Goal: Task Accomplishment & Management: Complete application form

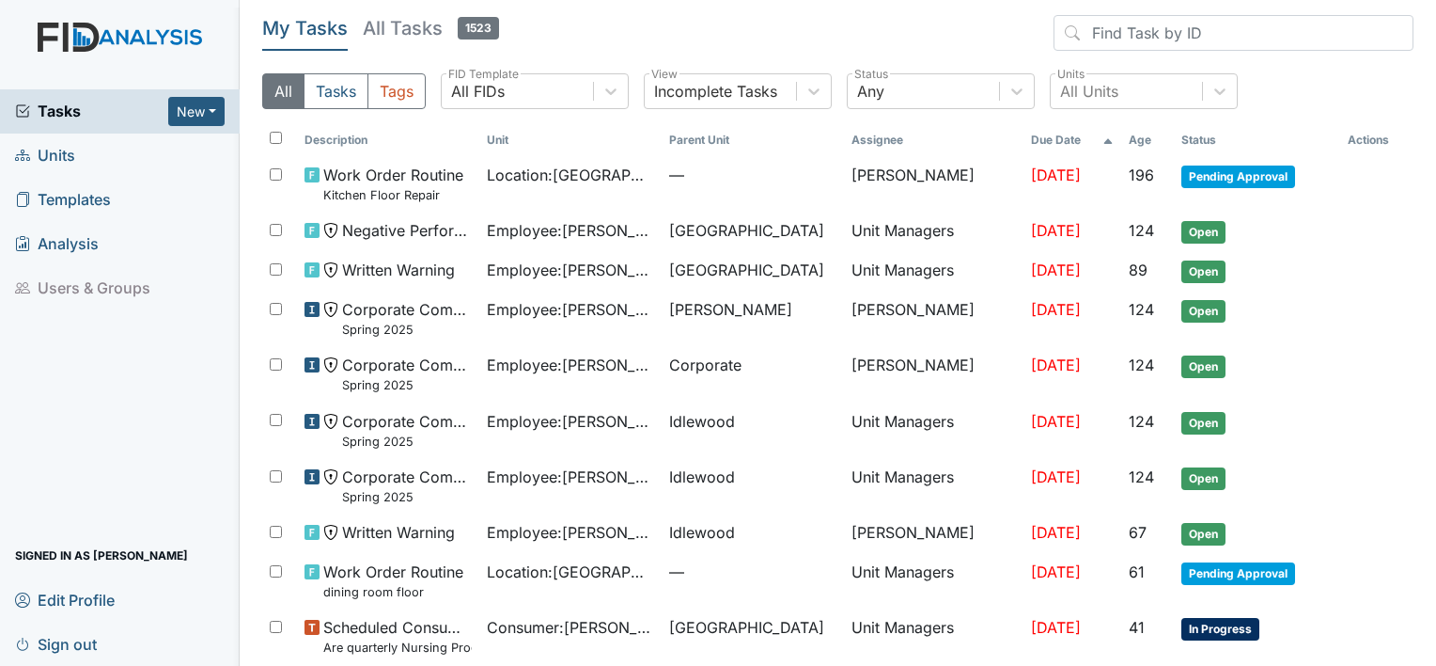
click at [86, 160] on link "Units" at bounding box center [120, 155] width 240 height 44
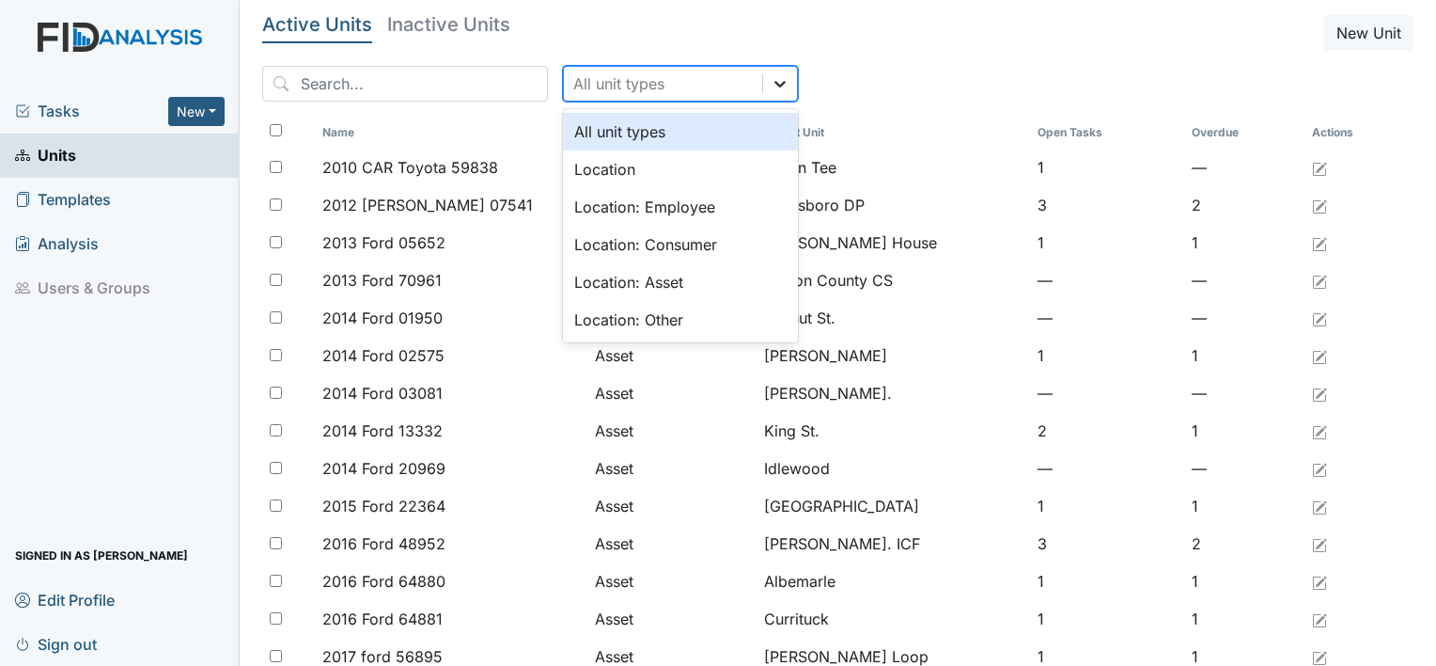
click at [763, 85] on div at bounding box center [780, 84] width 34 height 34
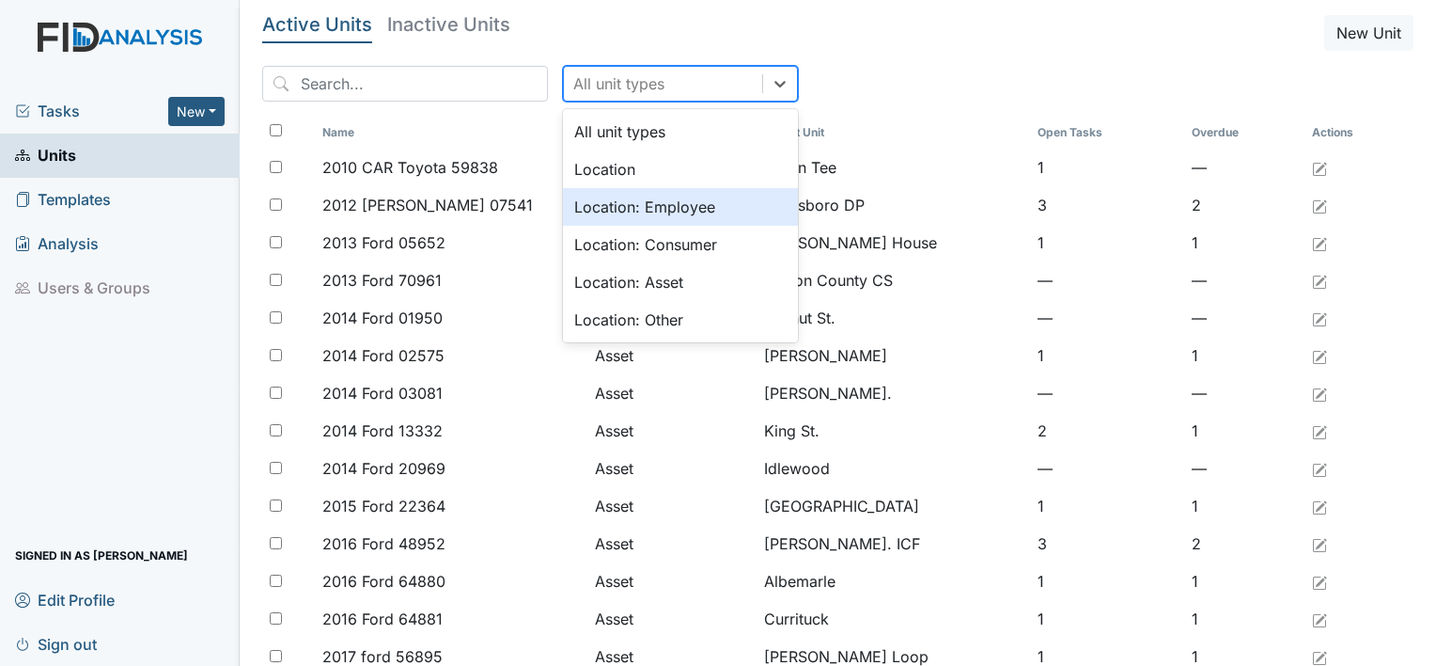
click at [686, 198] on div "Location: Employee" at bounding box center [680, 207] width 235 height 38
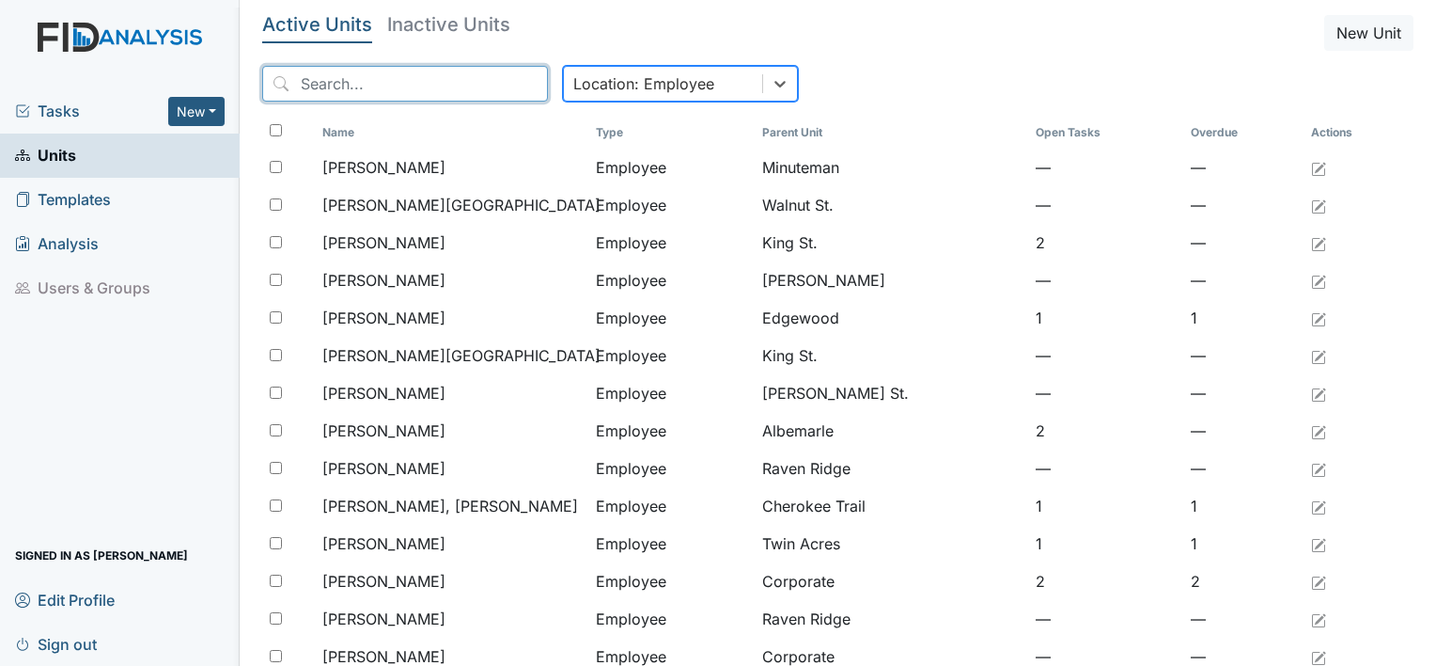
click at [485, 86] on input "search" at bounding box center [405, 84] width 286 height 36
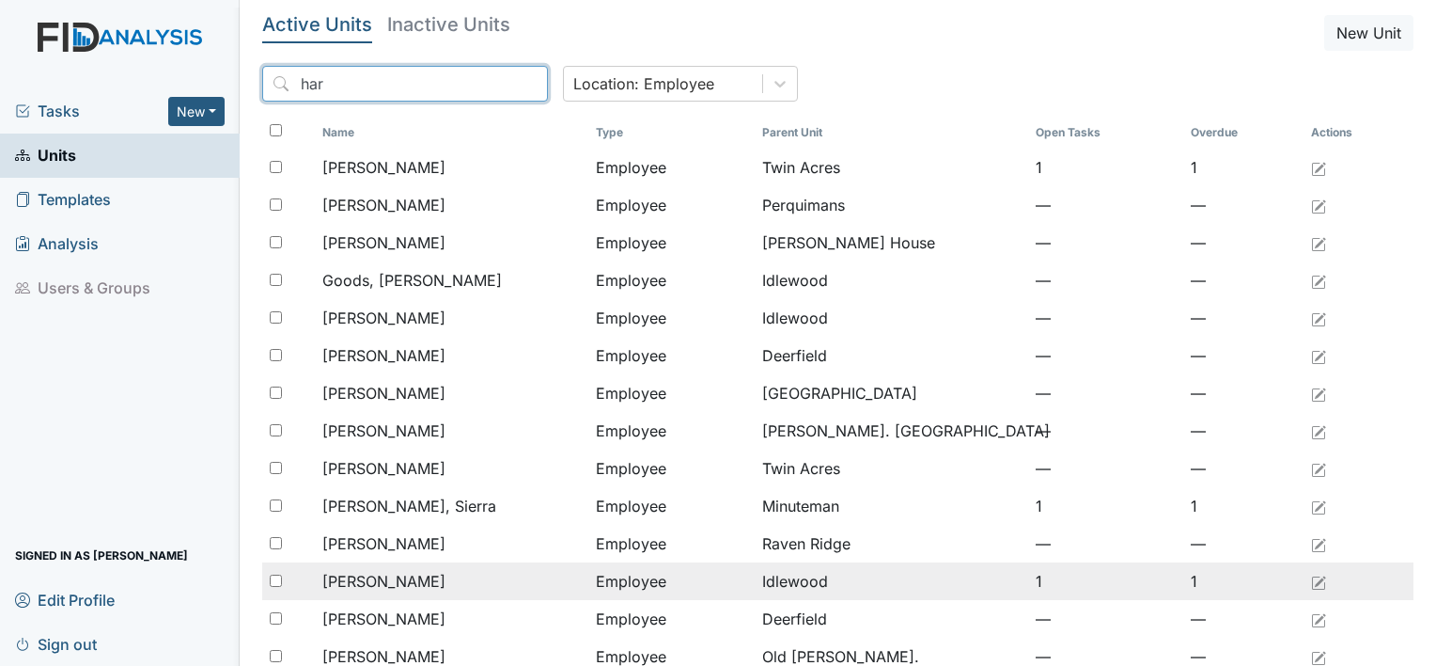
type input "har"
click at [430, 566] on td "[PERSON_NAME]" at bounding box center [452, 581] width 274 height 38
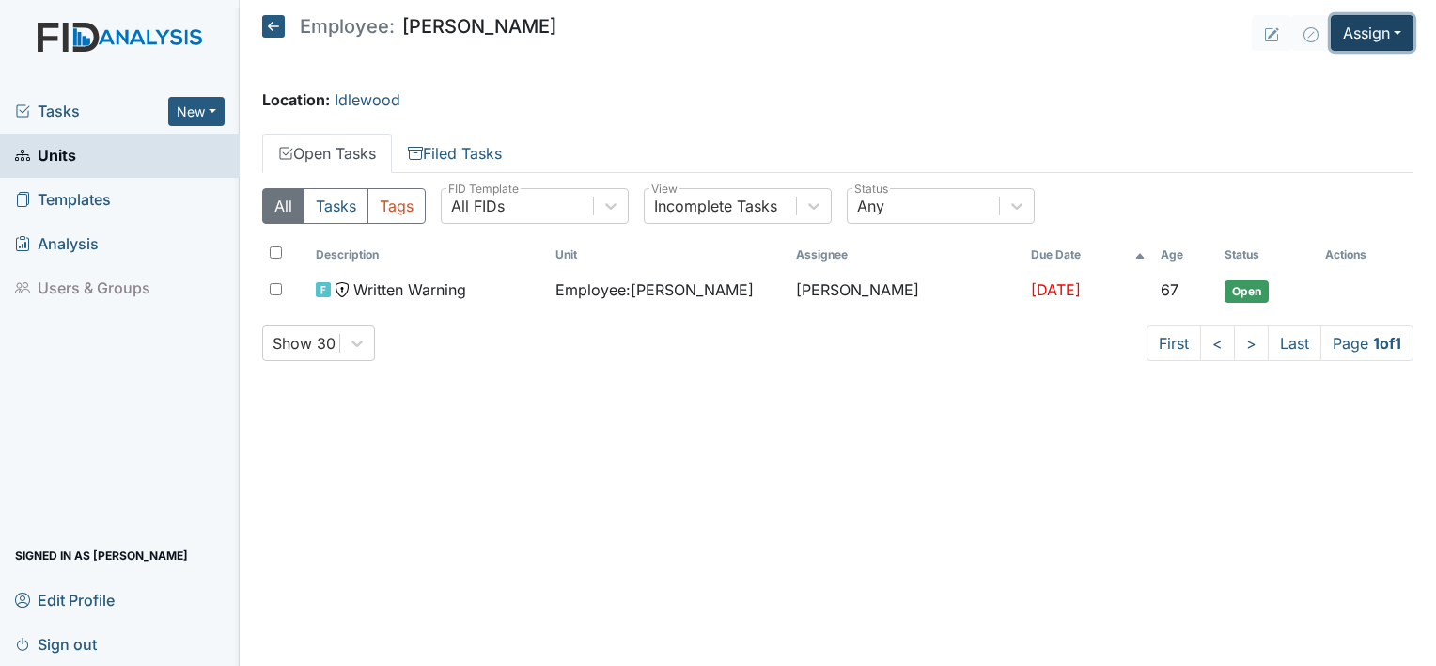
click at [1399, 38] on button "Assign" at bounding box center [1372, 33] width 83 height 36
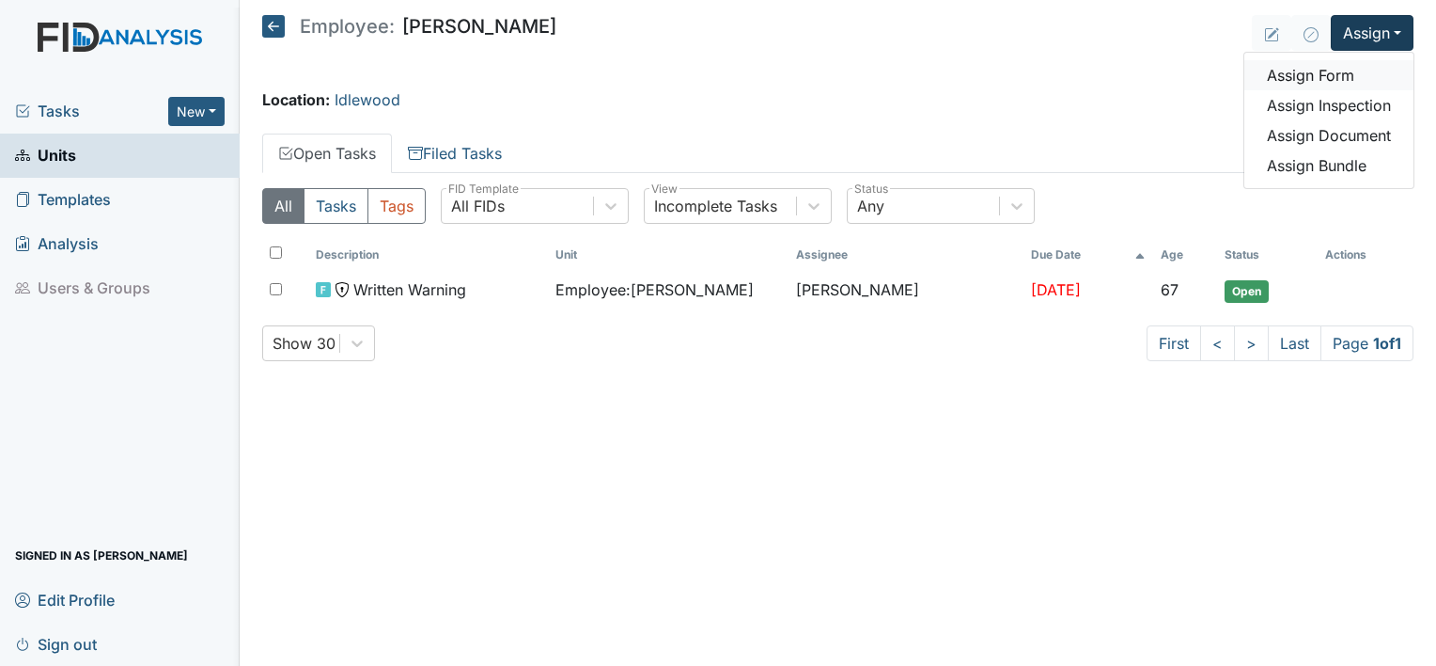
click at [1357, 79] on link "Assign Form" at bounding box center [1329, 75] width 169 height 30
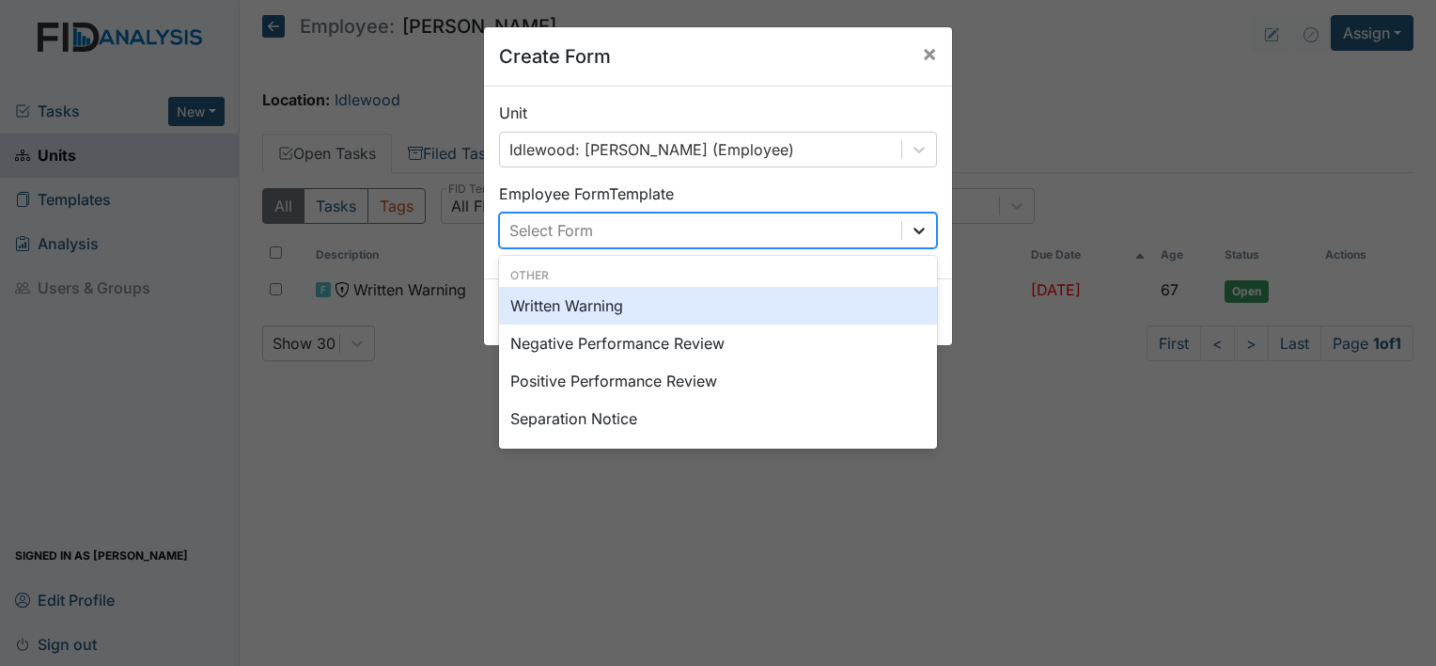
click at [916, 228] on icon at bounding box center [919, 231] width 11 height 7
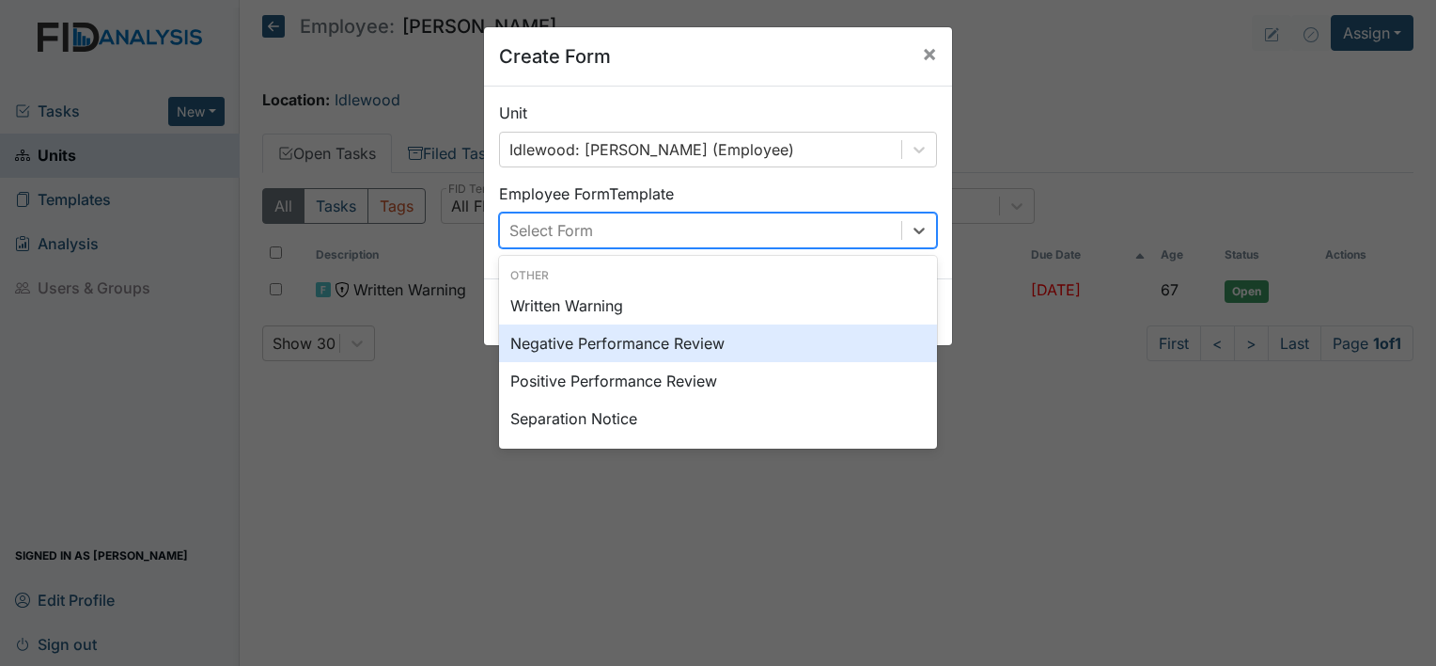
click at [832, 343] on div "Negative Performance Review" at bounding box center [718, 343] width 438 height 38
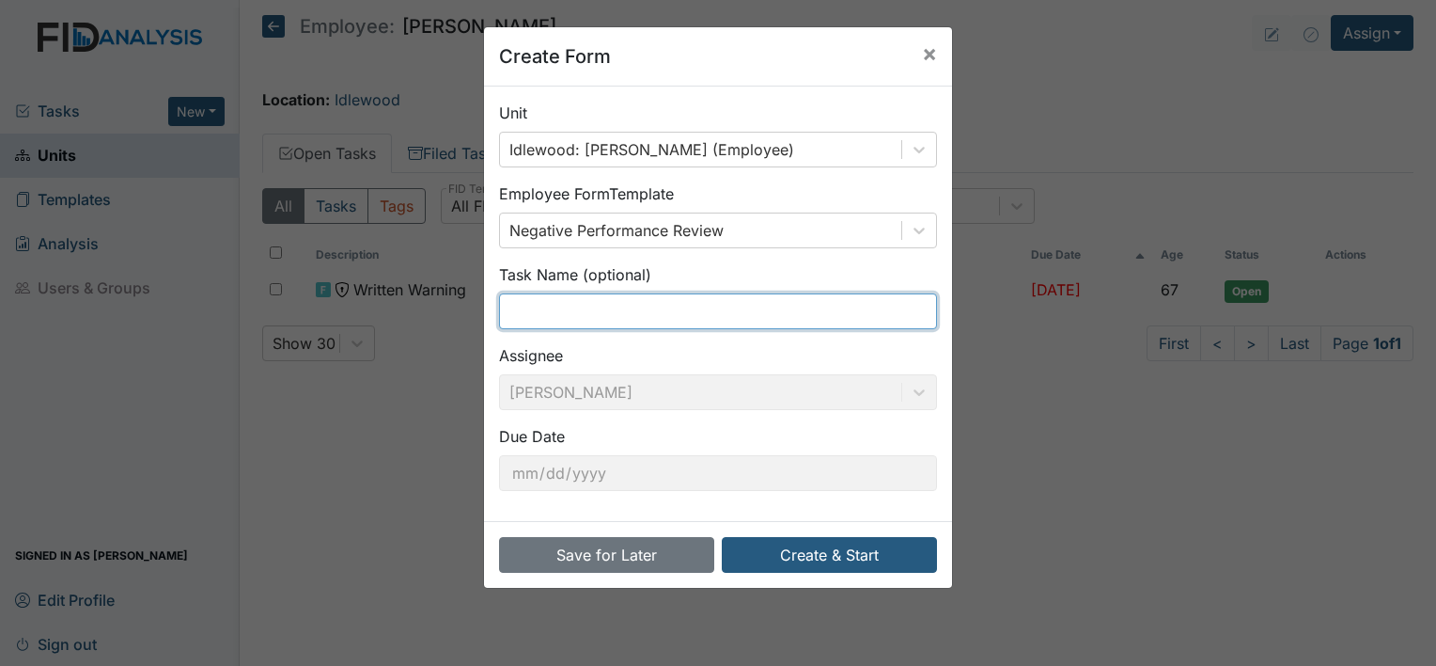
click at [767, 310] on input "text" at bounding box center [718, 311] width 438 height 36
type input "3rd shift observation"
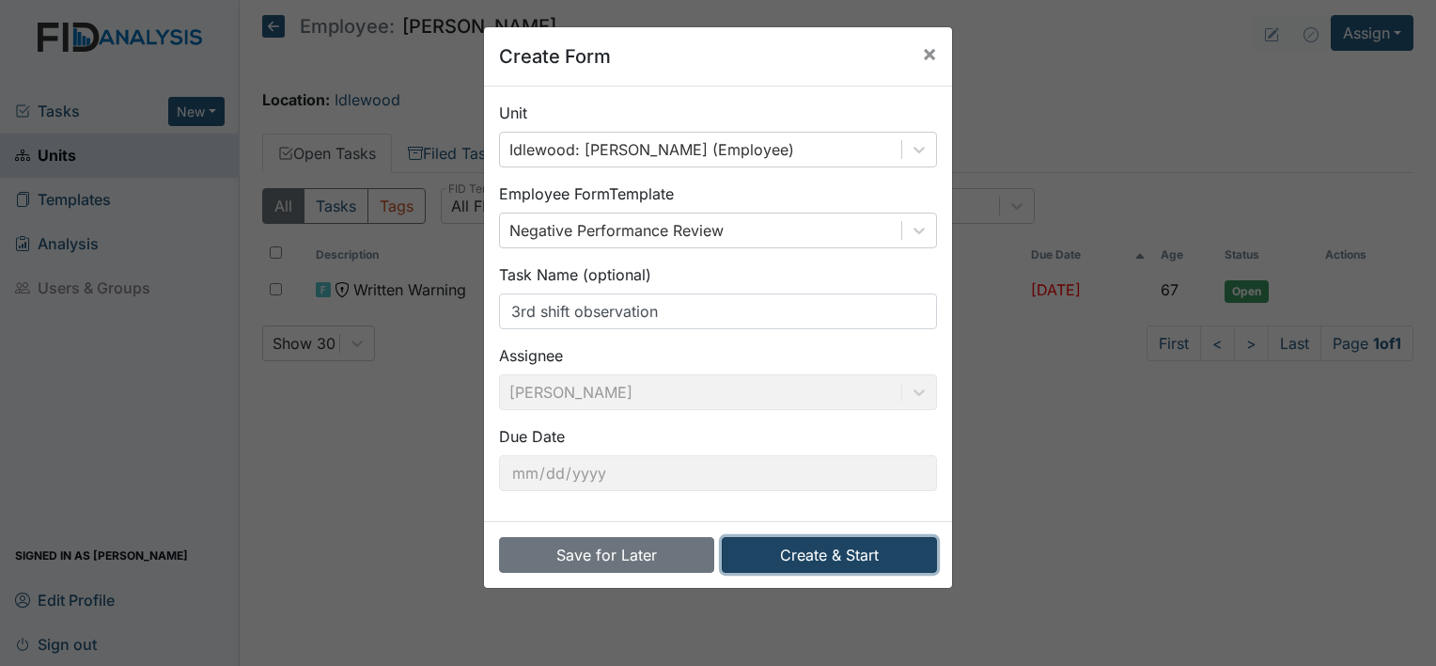
click at [793, 552] on button "Create & Start" at bounding box center [829, 555] width 215 height 36
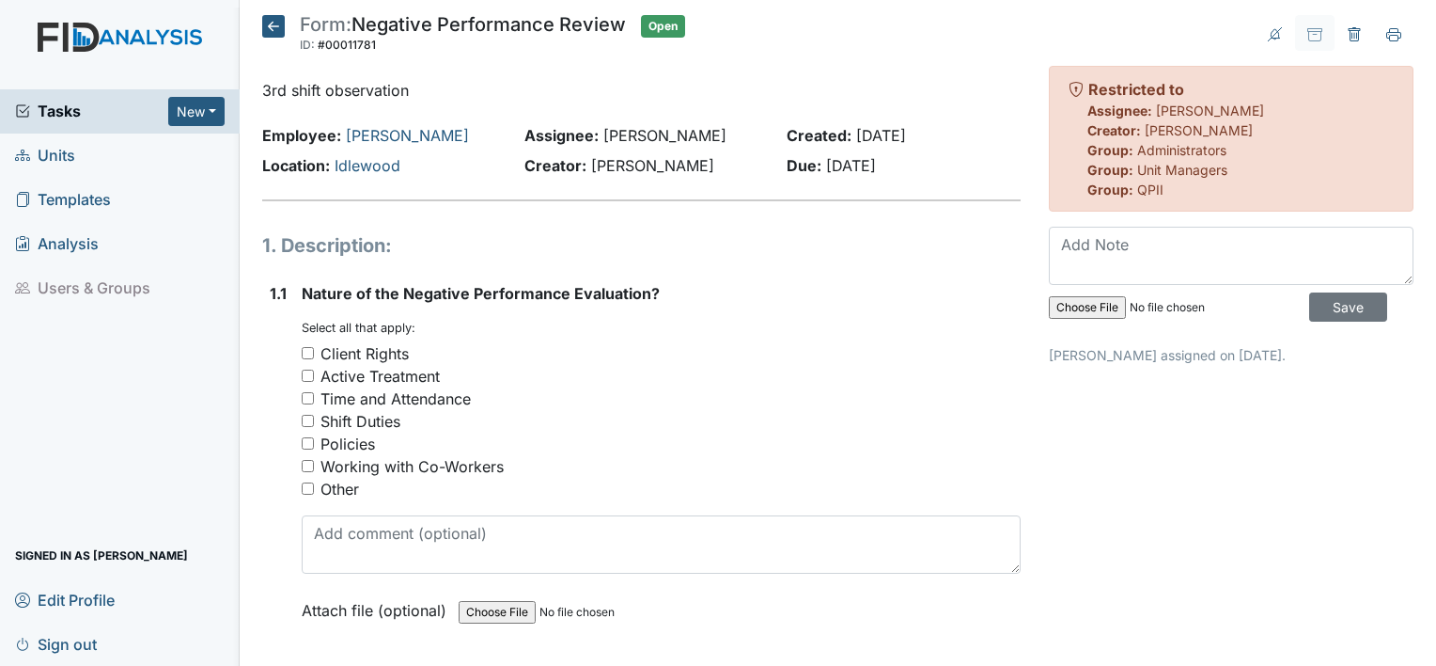
click at [302, 373] on input "Active Treatment" at bounding box center [308, 375] width 12 height 12
checkbox input "true"
click at [305, 420] on input "Shift Duties" at bounding box center [308, 421] width 12 height 12
checkbox input "true"
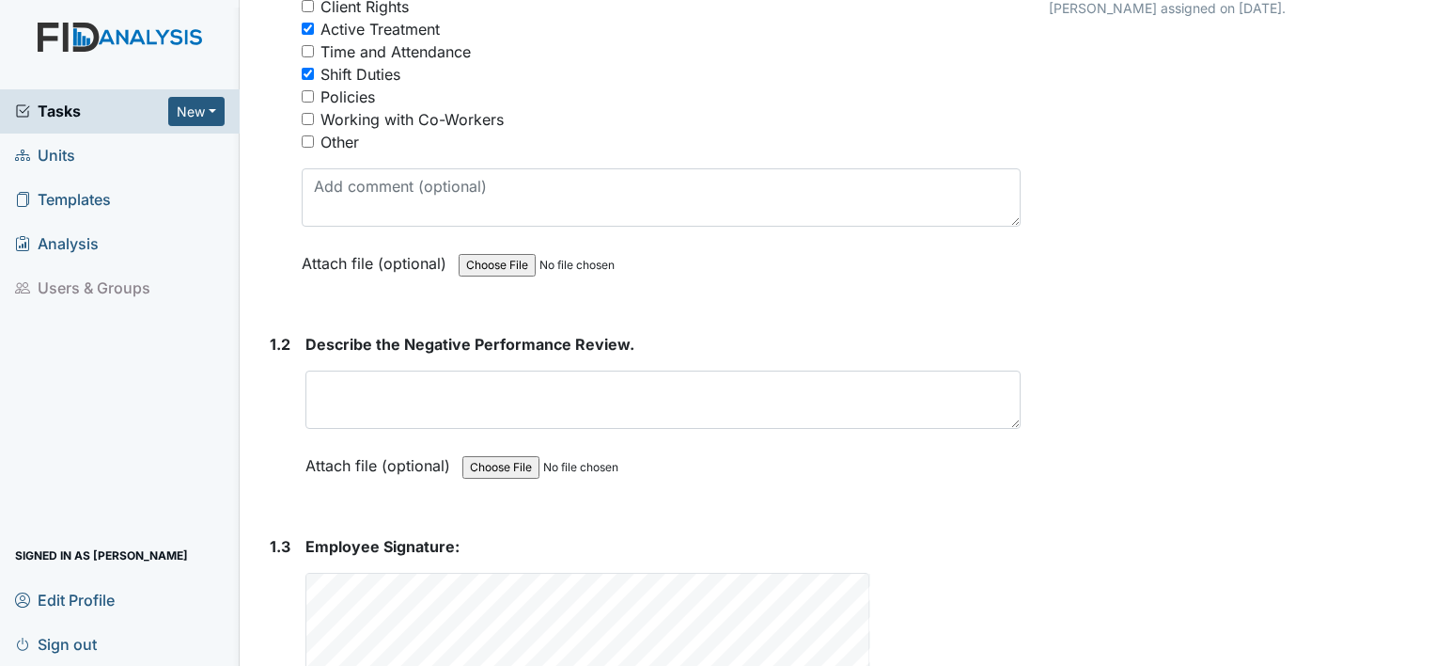
scroll to position [353, 0]
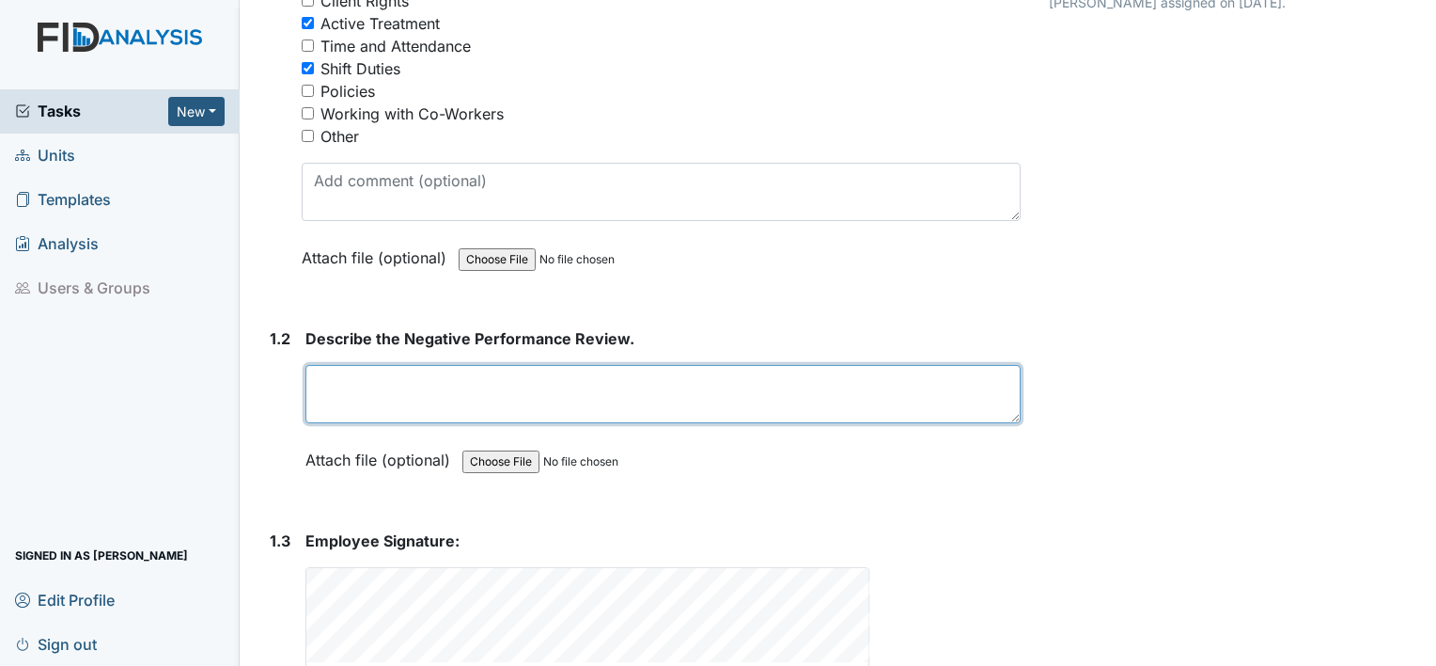
click at [780, 406] on textarea at bounding box center [663, 394] width 715 height 58
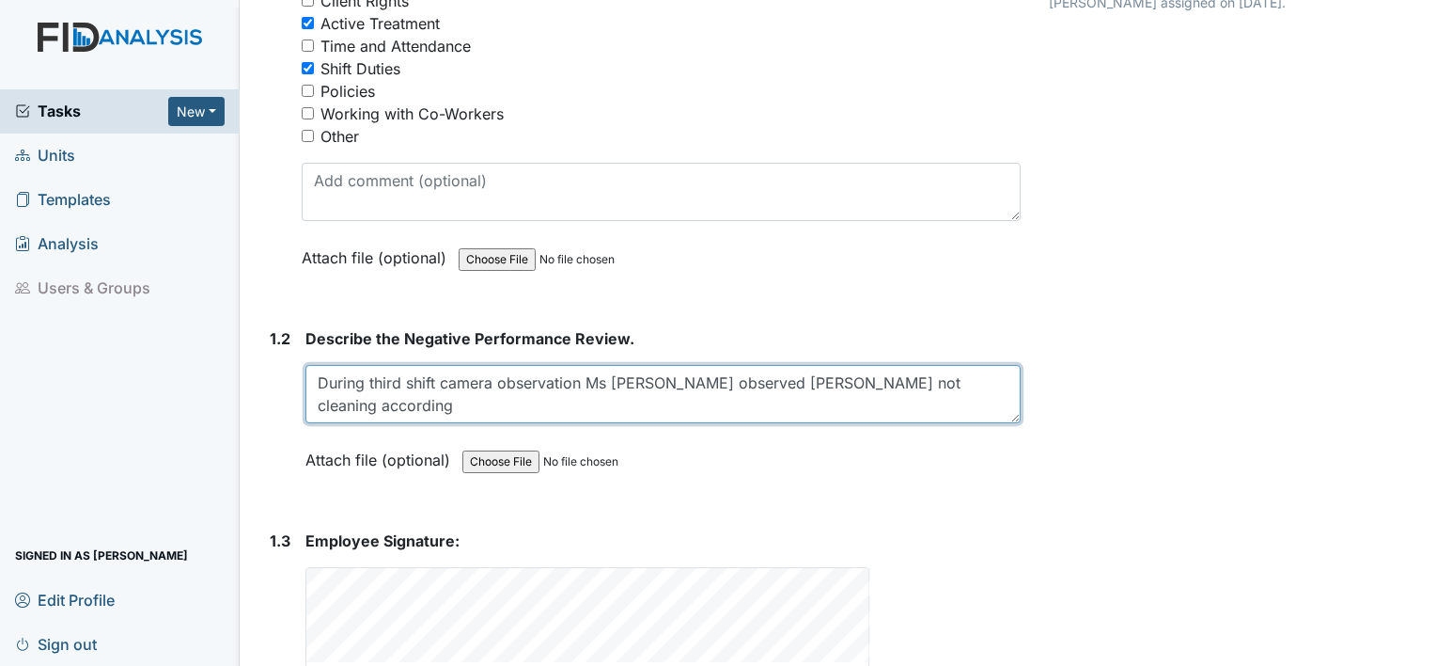
click at [698, 408] on textarea "During third shift camera observation Ms Linda observed Ms. Harvey not cleaning…" at bounding box center [663, 394] width 715 height 58
click at [697, 406] on textarea "During third shift camera observation Ms Linda observed Ms. Harvey not cleaning…" at bounding box center [663, 394] width 715 height 58
click at [993, 384] on textarea "During third shift camera observation Ms Linda observed Ms. Harvey not cleaning…" at bounding box center [663, 394] width 715 height 58
type textarea "During third shift camera observation Ms Linda observed Ms. Harvey not cleaning…"
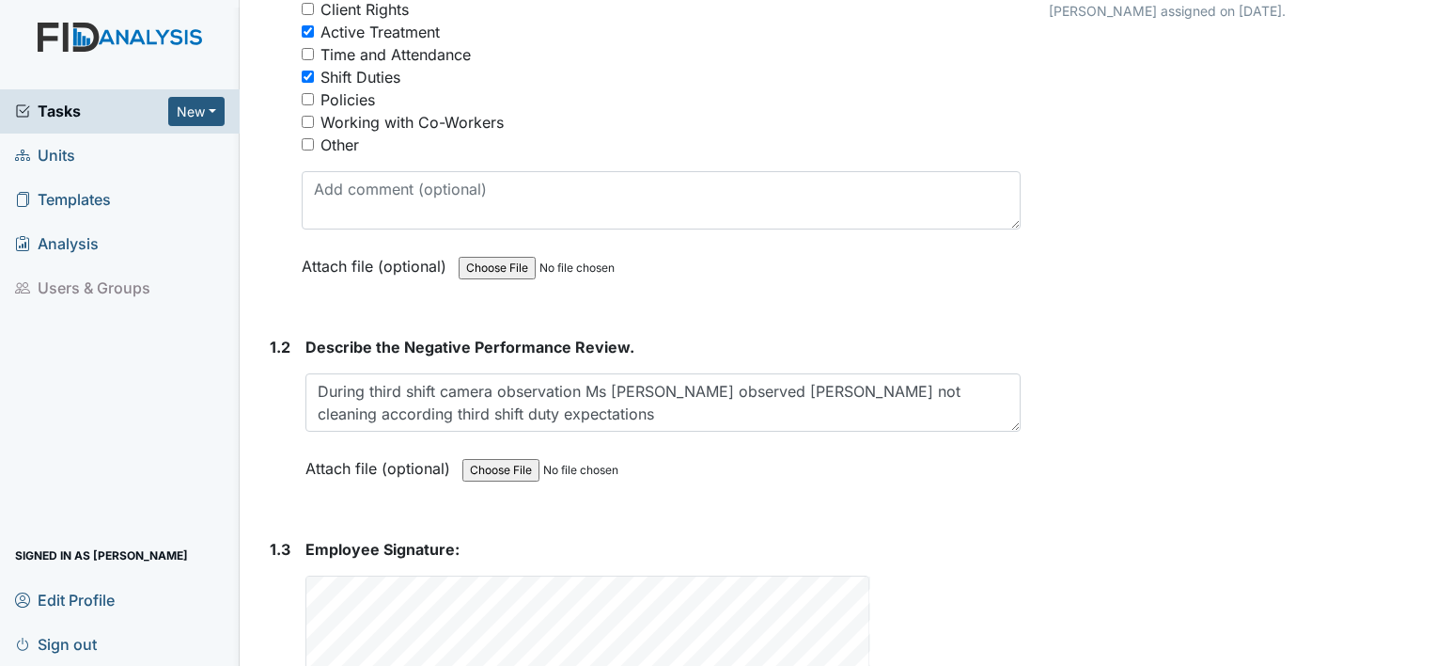
scroll to position [459, 0]
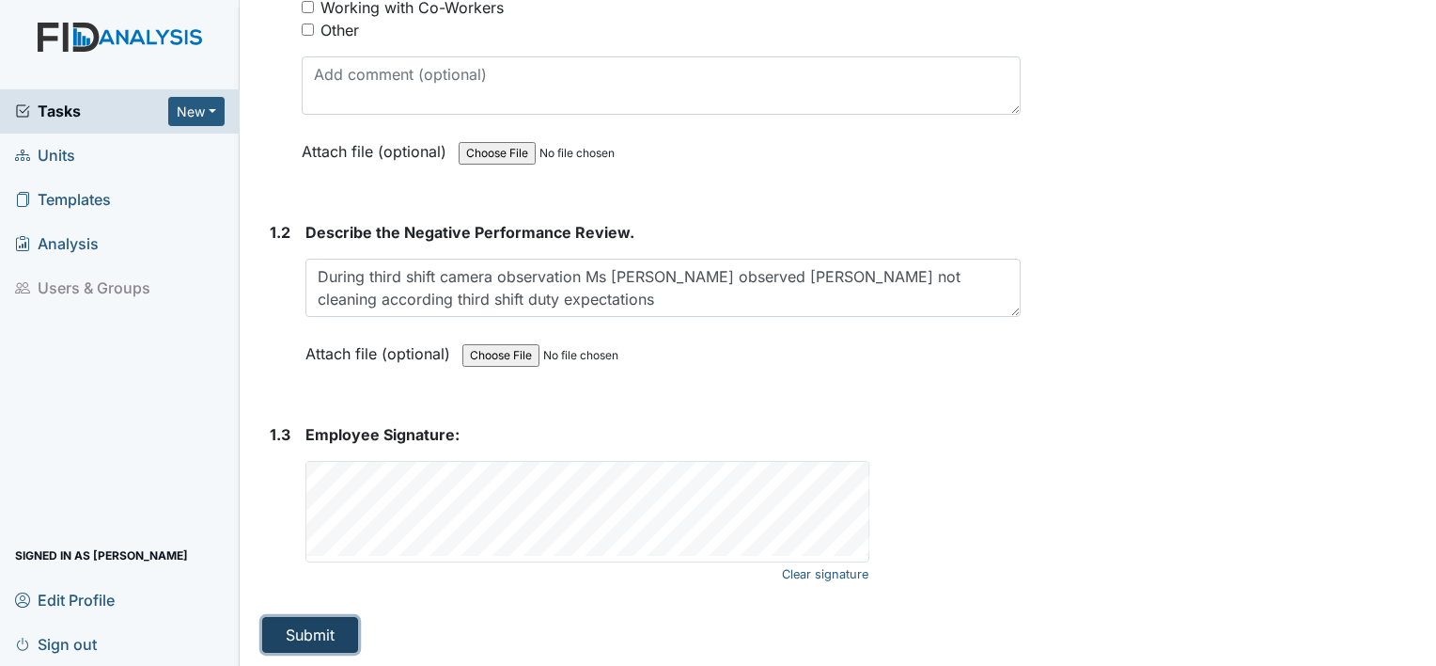
click at [297, 646] on button "Submit" at bounding box center [310, 635] width 96 height 36
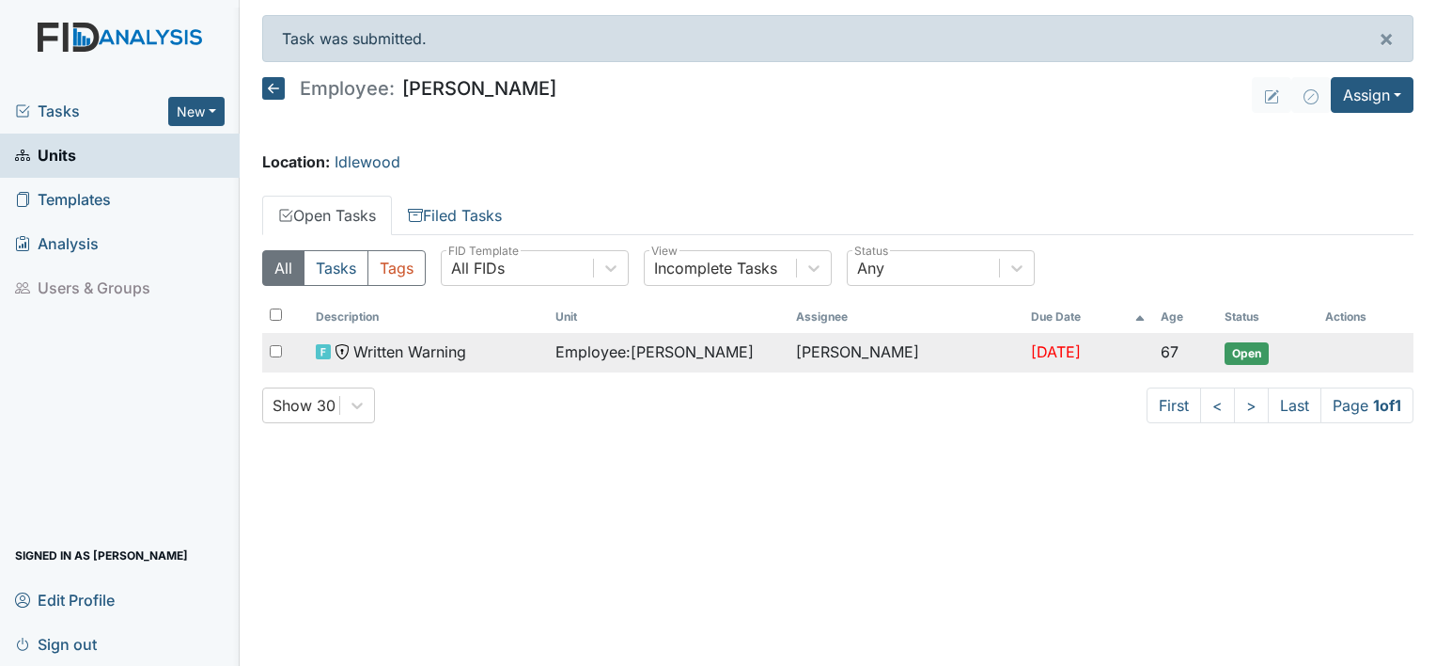
click at [1248, 352] on span "Open" at bounding box center [1247, 353] width 44 height 23
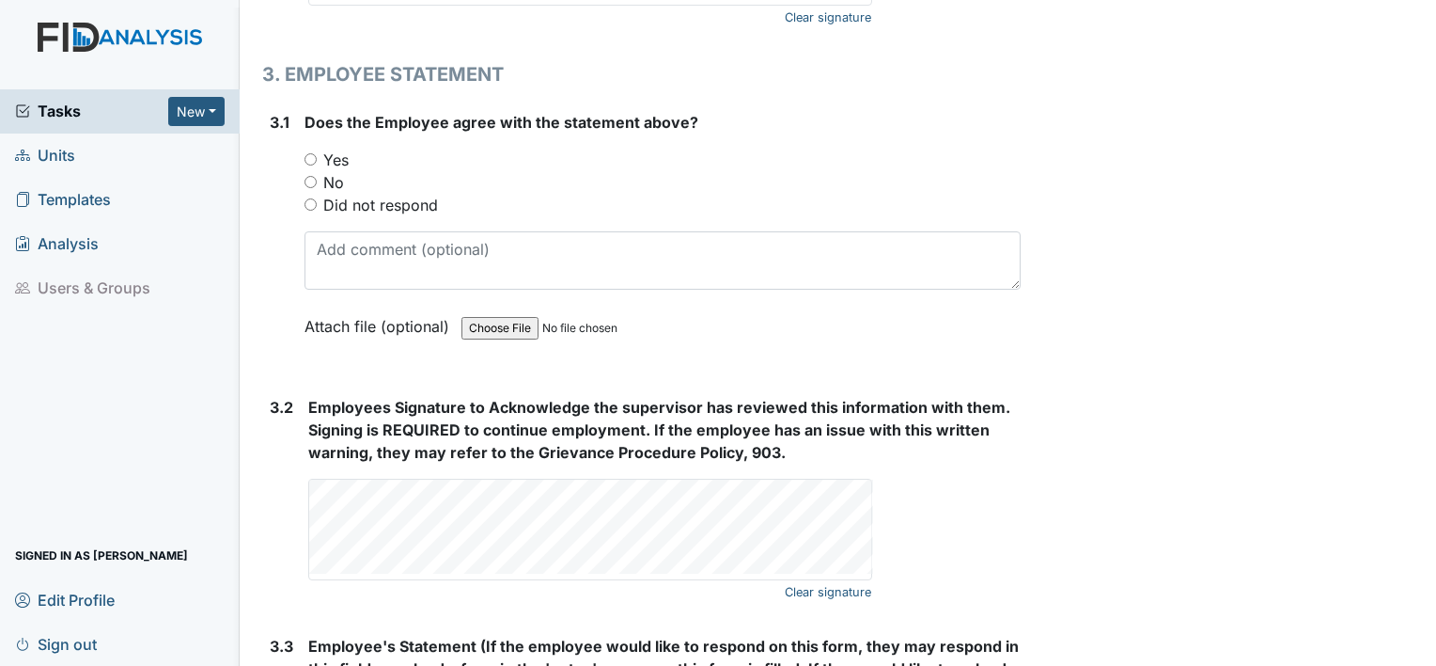
scroll to position [2985, 0]
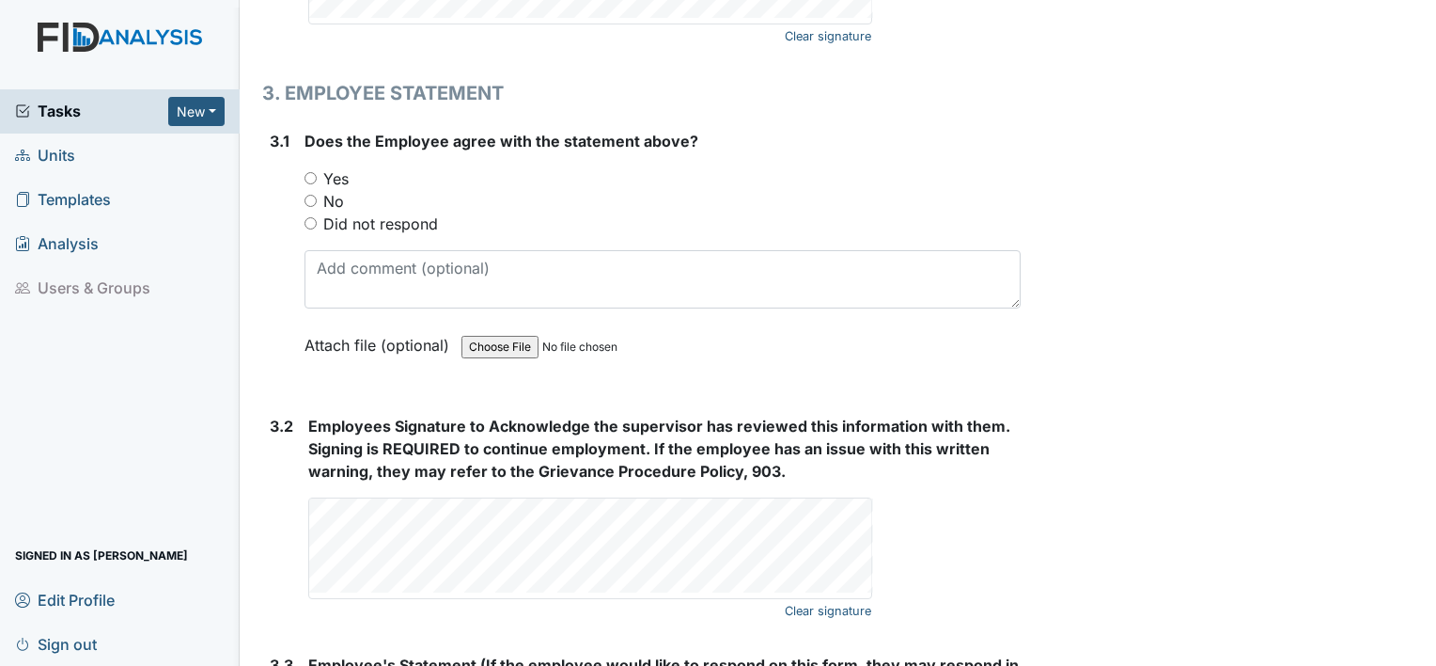
click at [308, 172] on input "Yes" at bounding box center [311, 178] width 12 height 12
radio input "true"
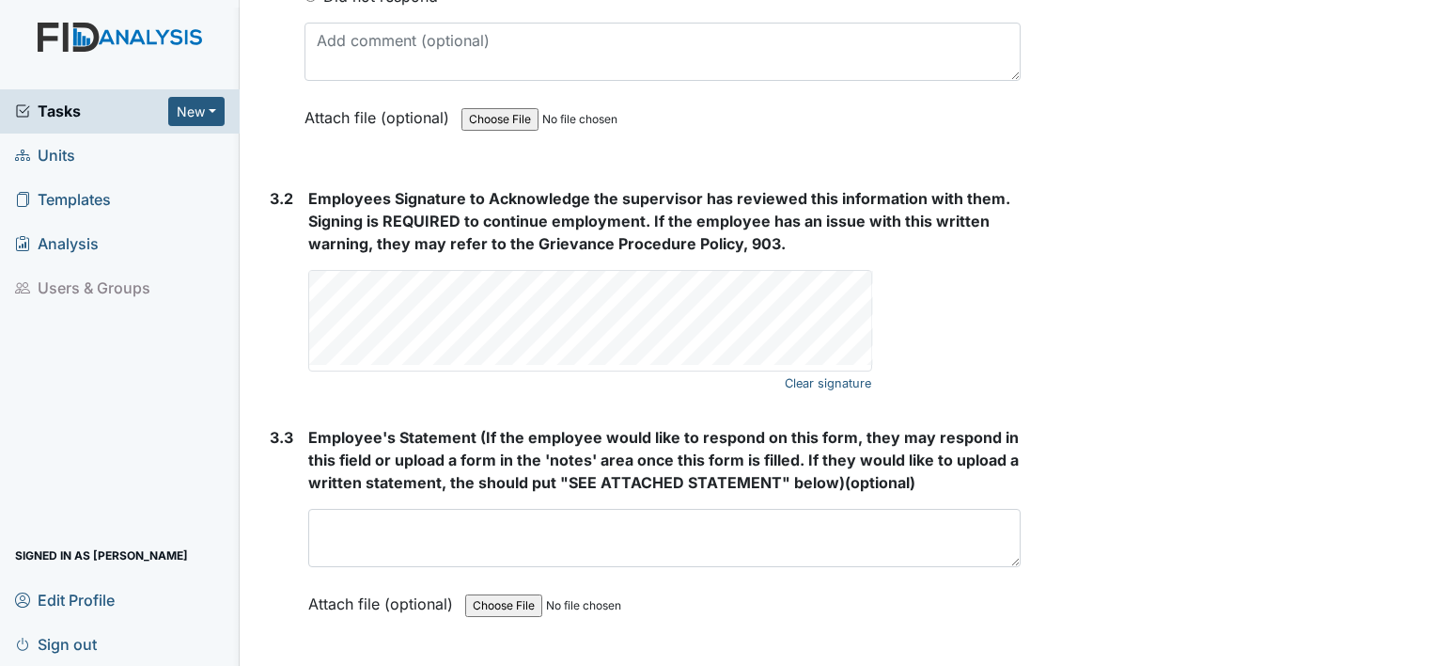
scroll to position [3256, 0]
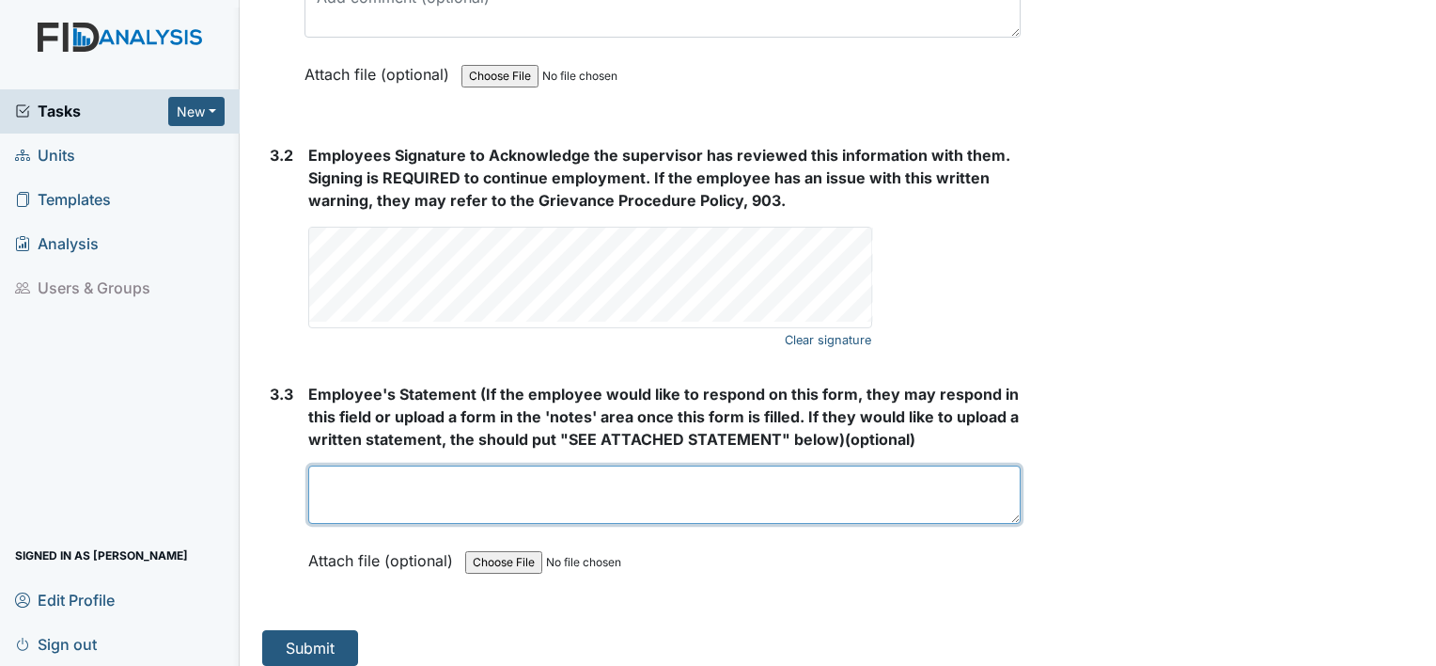
click at [514, 478] on textarea at bounding box center [664, 494] width 713 height 58
drag, startPoint x: 384, startPoint y: 470, endPoint x: 403, endPoint y: 502, distance: 37.6
click at [873, 465] on textarea "I apologize I was handling a family emergency out of state" at bounding box center [664, 494] width 713 height 58
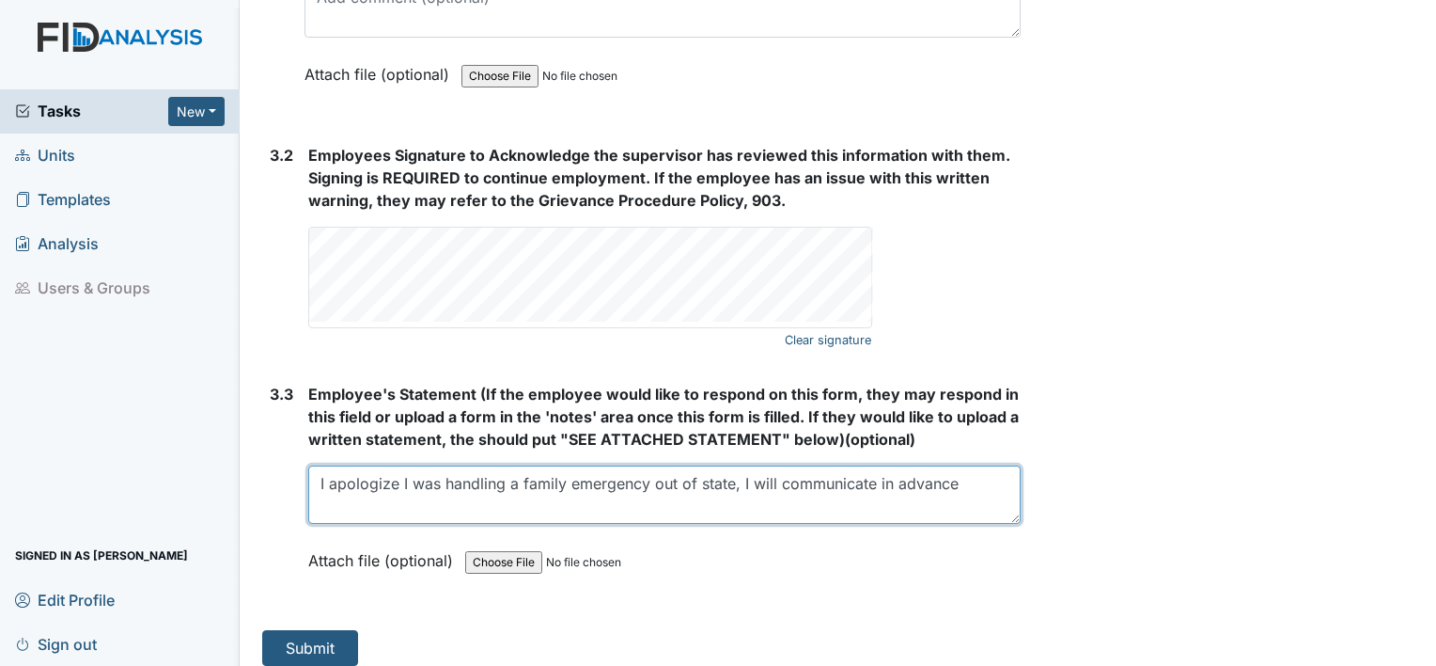
click at [522, 475] on textarea "I apologize I was handling a family emergency out of state, I will communicate …" at bounding box center [664, 494] width 713 height 58
click at [403, 499] on textarea "I apologize I was handling a very serious family emergency out of state, I will…" at bounding box center [664, 494] width 713 height 58
type textarea "I apologize I was handling a very serious family emergency out of state, I will…"
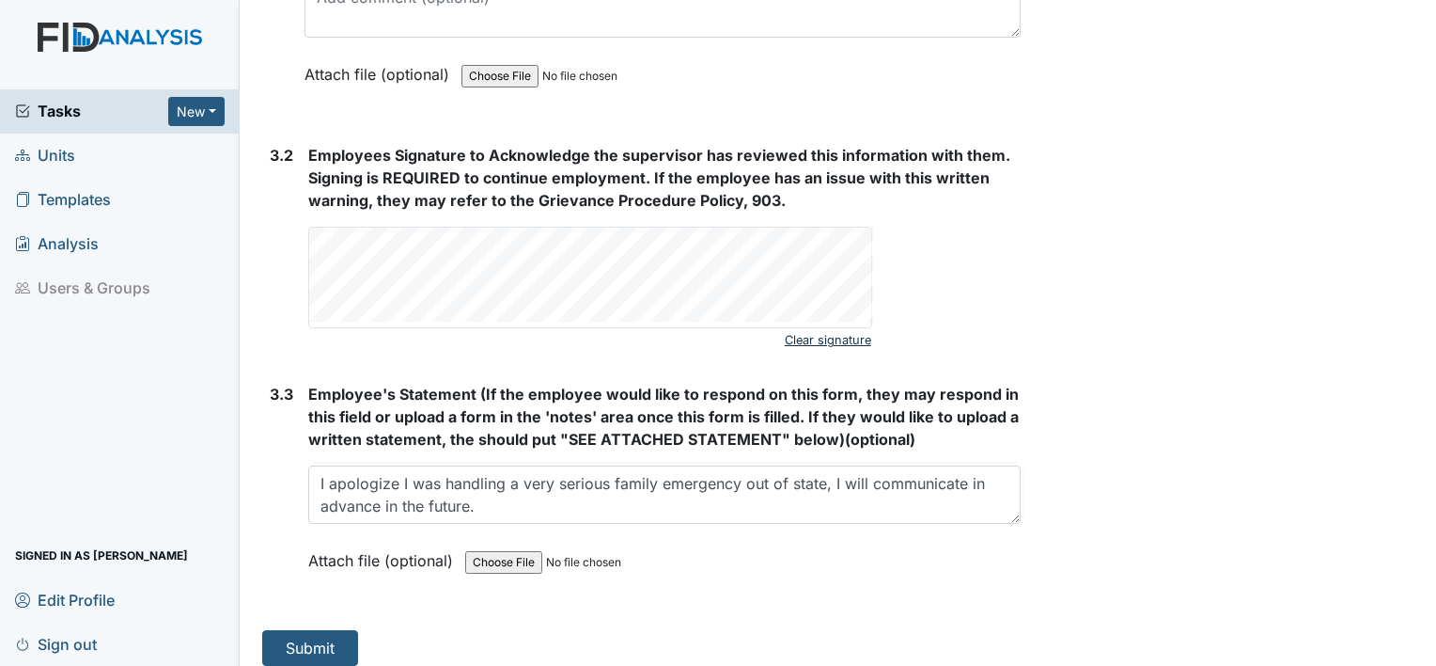
click at [831, 328] on link "Clear signature" at bounding box center [828, 339] width 86 height 25
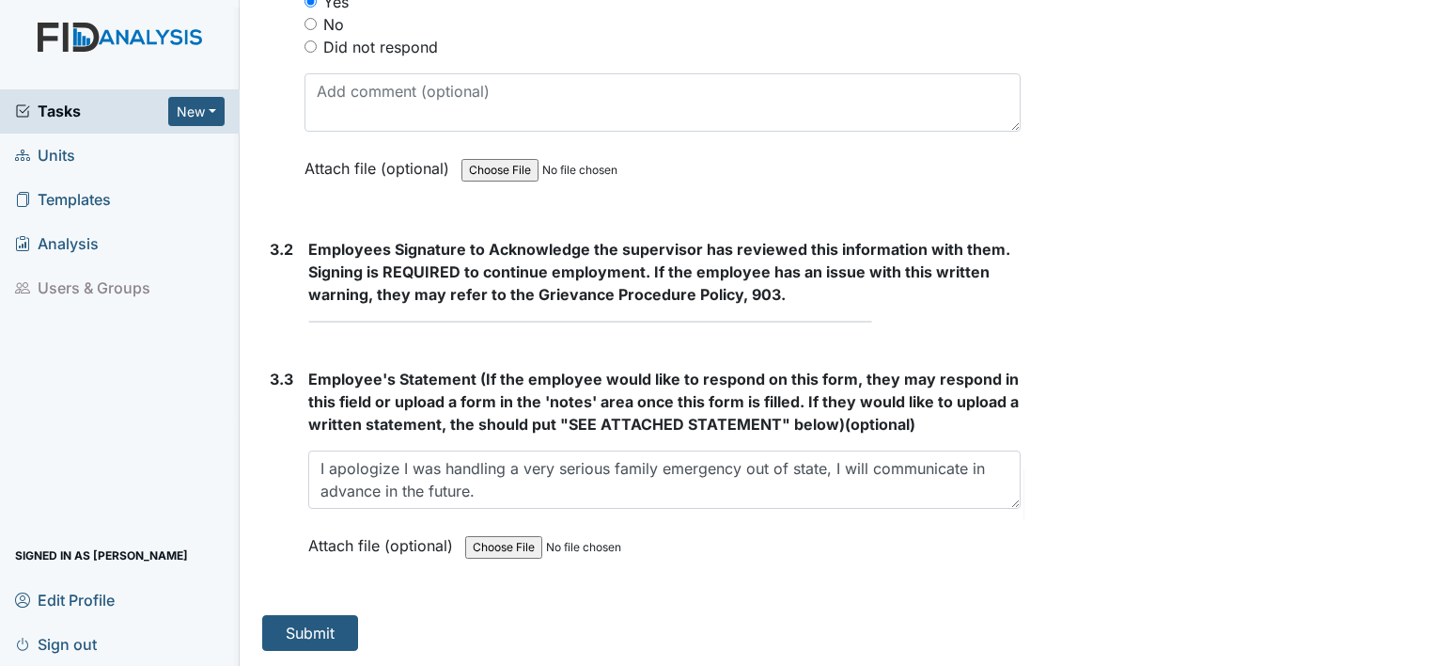
scroll to position [3150, 0]
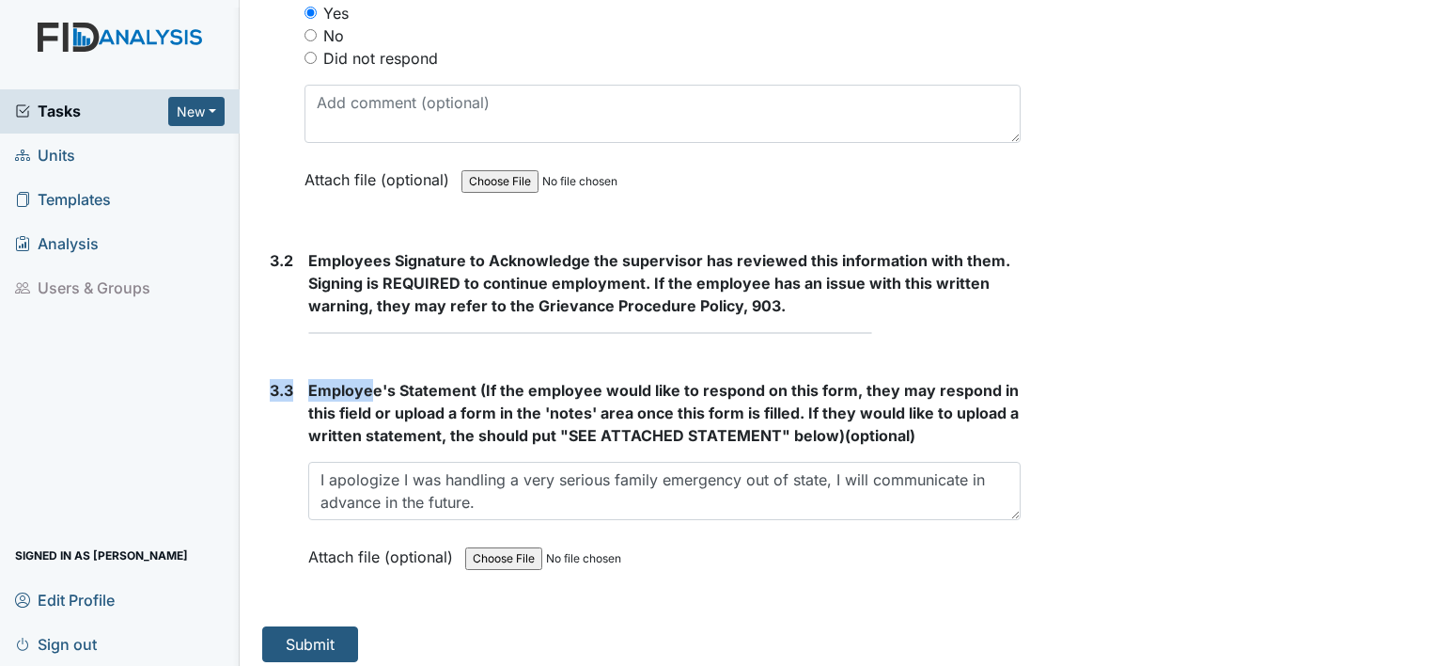
drag, startPoint x: 384, startPoint y: 331, endPoint x: 373, endPoint y: 353, distance: 24.0
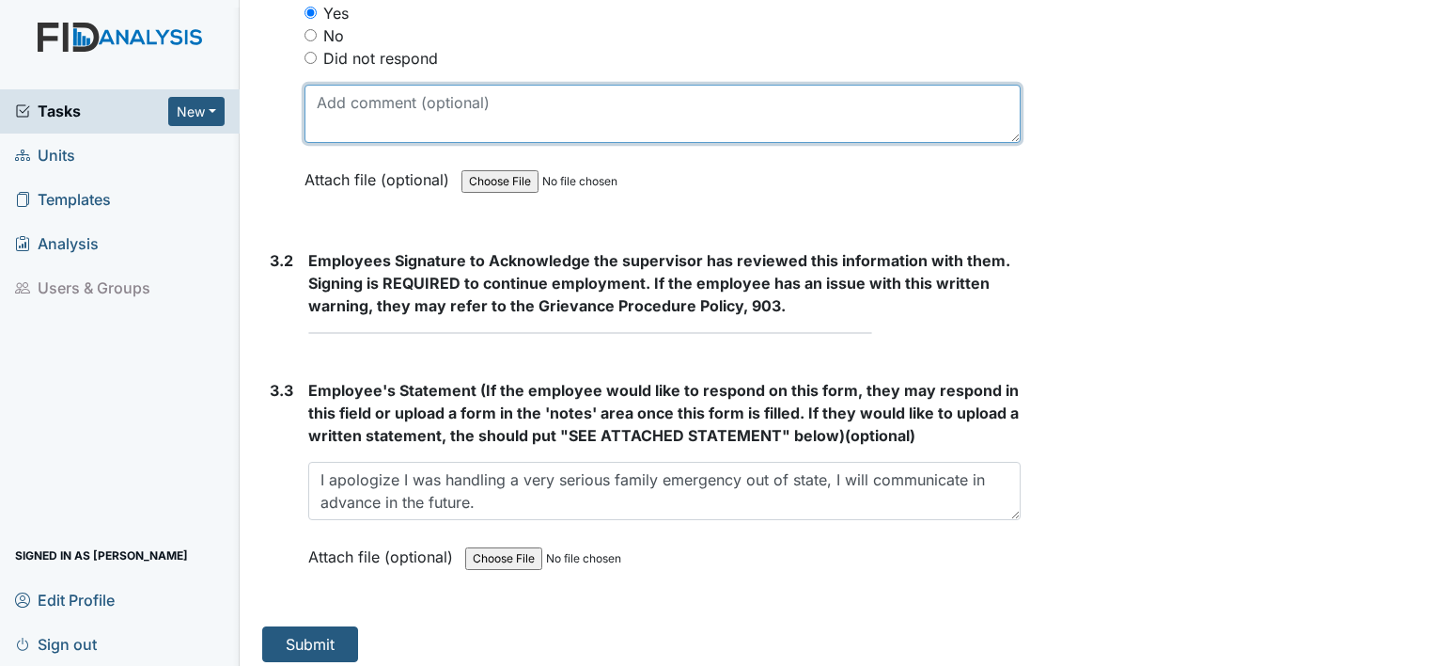
drag, startPoint x: 373, startPoint y: 353, endPoint x: 316, endPoint y: 128, distance: 231.9
click at [316, 128] on textarea at bounding box center [663, 114] width 716 height 58
drag, startPoint x: 338, startPoint y: 107, endPoint x: 344, endPoint y: 129, distance: 22.3
click at [344, 129] on textarea at bounding box center [663, 114] width 716 height 58
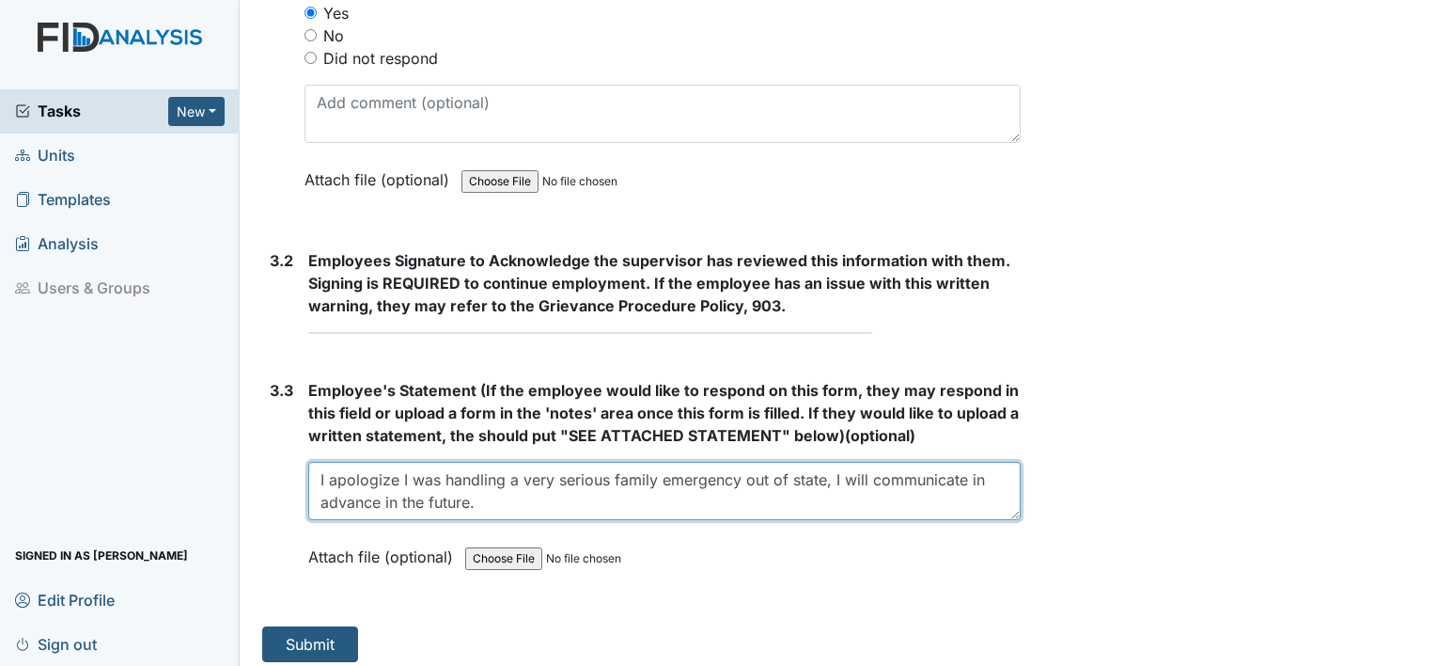
drag, startPoint x: 592, startPoint y: 491, endPoint x: 587, endPoint y: 513, distance: 23.3
click at [587, 513] on div "Employee's Statement (If the employee would like to respond on this form, they …" at bounding box center [664, 480] width 713 height 202
drag, startPoint x: 613, startPoint y: 492, endPoint x: 620, endPoint y: 519, distance: 28.0
click at [620, 519] on div "Employee's Statement (If the employee would like to respond on this form, they …" at bounding box center [664, 480] width 713 height 202
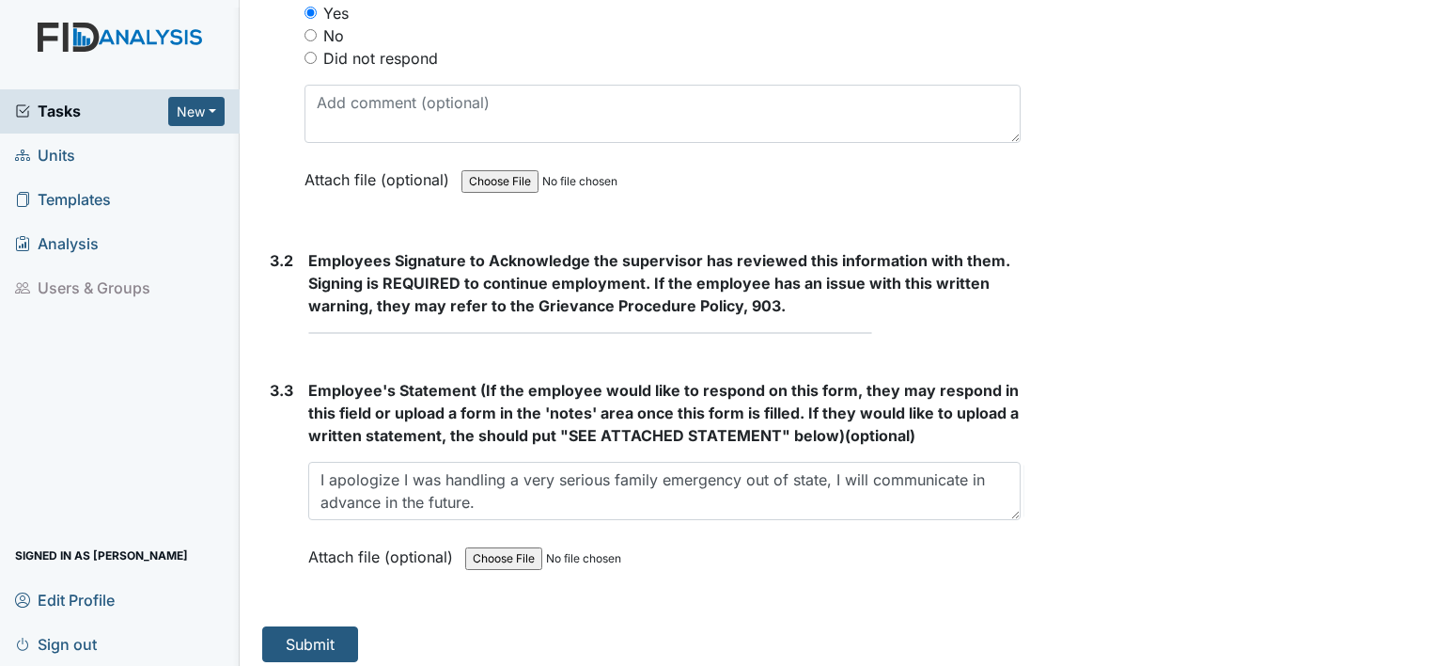
drag, startPoint x: 1414, startPoint y: 631, endPoint x: 1439, endPoint y: 362, distance: 270.1
click at [1436, 362] on html "Tasks New Form Inspection Document Bundle Units Templates Analysis Users & Grou…" at bounding box center [718, 333] width 1436 height 666
drag, startPoint x: 1419, startPoint y: 573, endPoint x: 1439, endPoint y: 496, distance: 78.9
click at [1436, 496] on html "Tasks New Form Inspection Document Bundle Units Templates Analysis Users & Grou…" at bounding box center [718, 333] width 1436 height 666
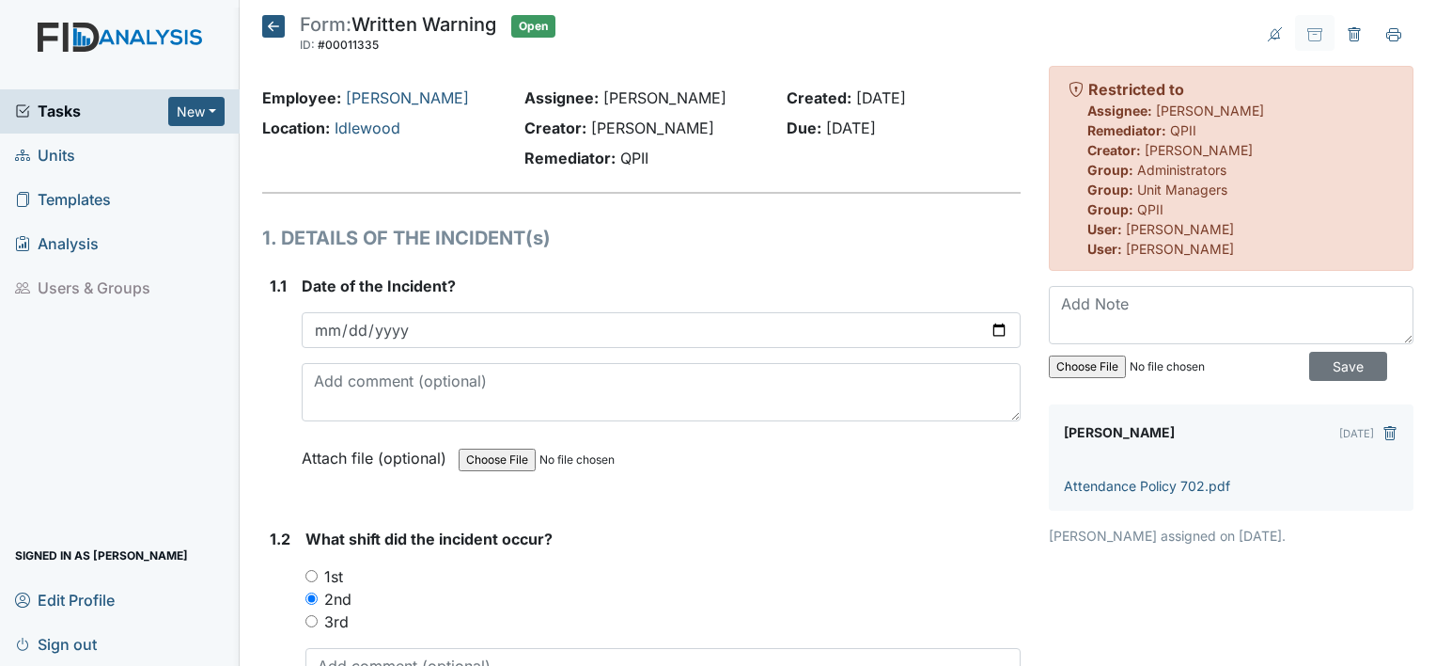
click at [275, 23] on icon at bounding box center [273, 26] width 23 height 23
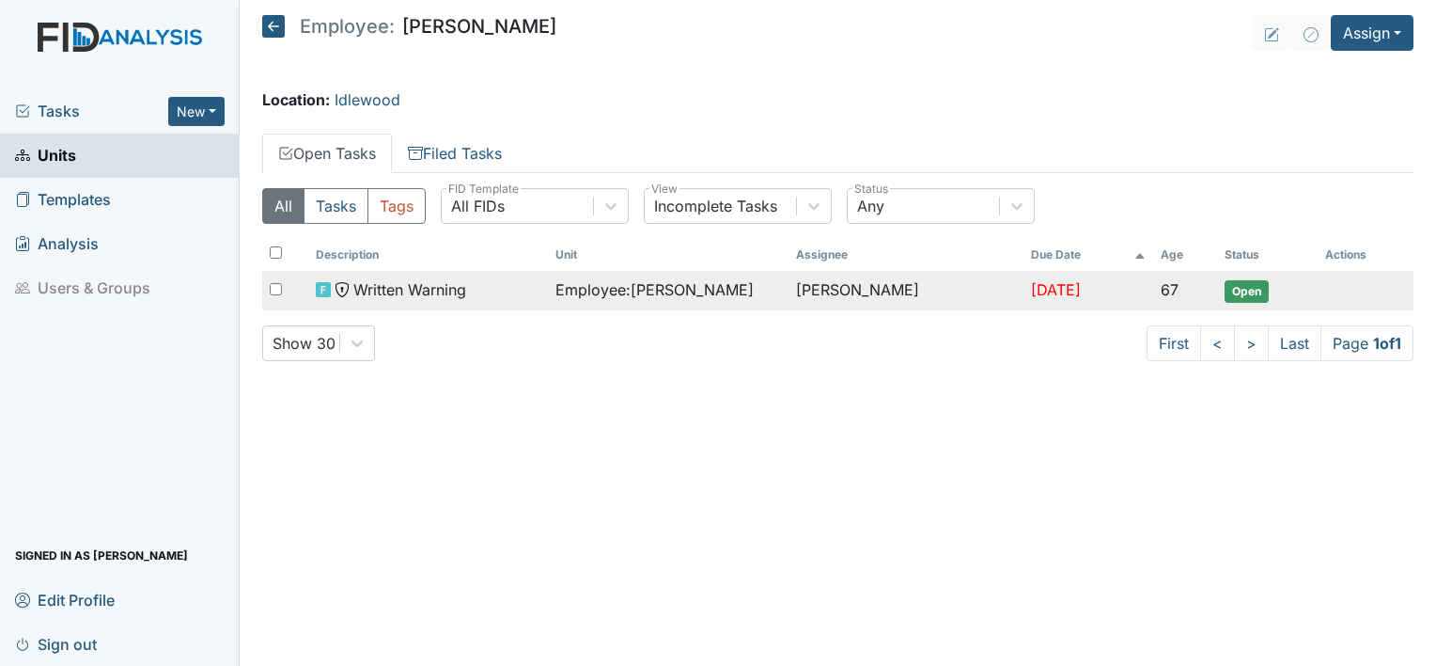
click at [1261, 301] on span "Open" at bounding box center [1247, 291] width 44 height 23
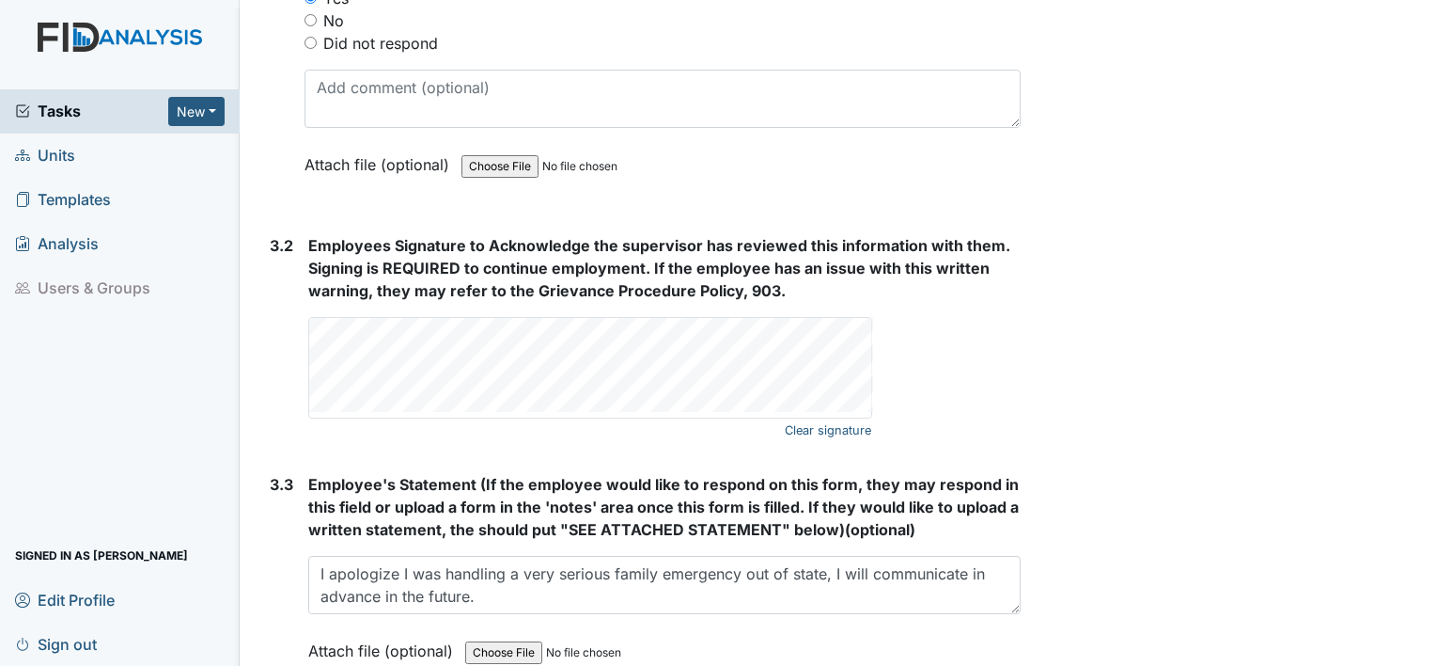
scroll to position [3260, 0]
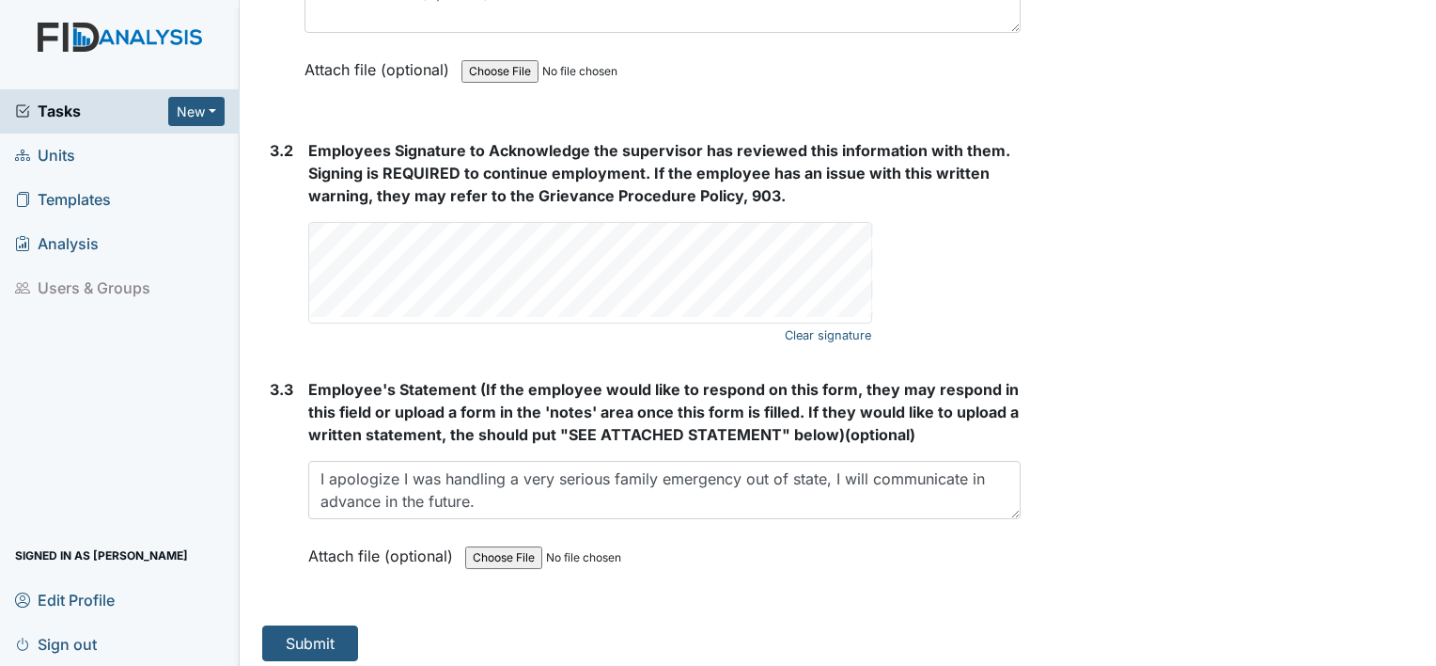
click at [326, 635] on button "Submit" at bounding box center [310, 643] width 96 height 36
